Goal: Transaction & Acquisition: Purchase product/service

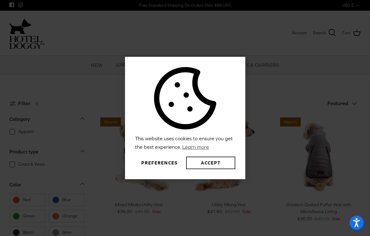
click at [203, 166] on button "Accept" at bounding box center [210, 162] width 49 height 13
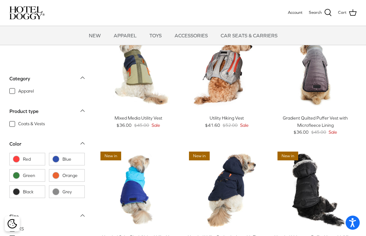
scroll to position [42, 0]
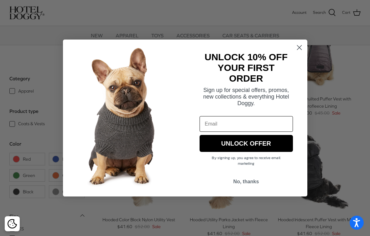
click at [303, 45] on circle "Close dialog" at bounding box center [299, 47] width 10 height 10
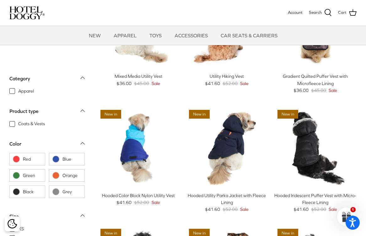
scroll to position [0, 0]
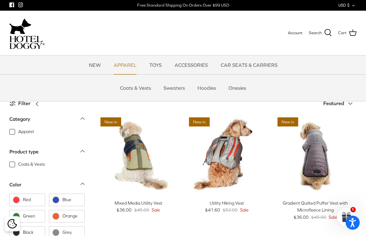
click at [119, 66] on link "APPAREL" at bounding box center [125, 64] width 34 height 19
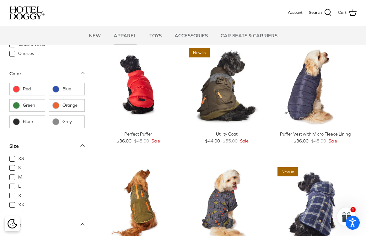
scroll to position [502, 0]
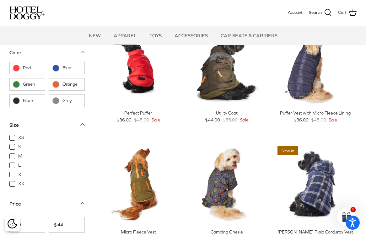
click at [18, 177] on span "XL" at bounding box center [21, 175] width 6 height 6
click at [18, 172] on input "XL" at bounding box center [18, 171] width 1 height 1
checkbox input "true"
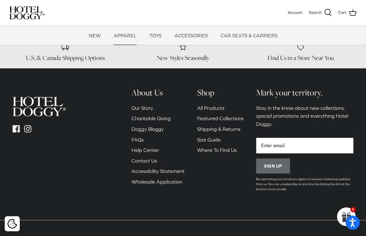
scroll to position [710, 0]
